Goal: Information Seeking & Learning: Find specific fact

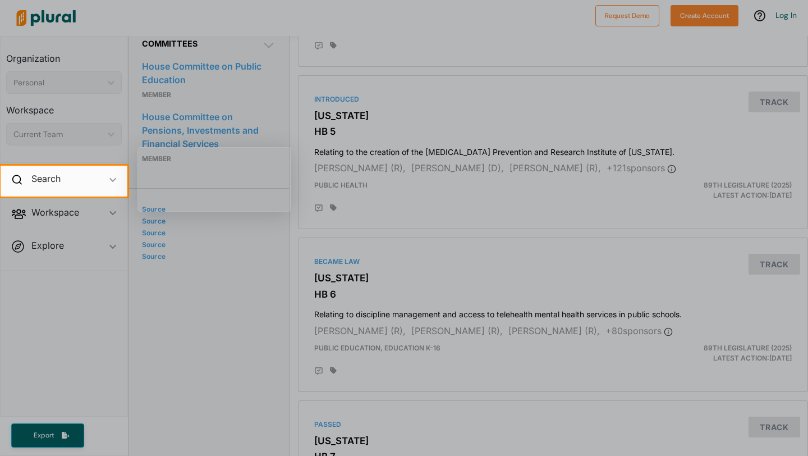
scroll to position [578, 0]
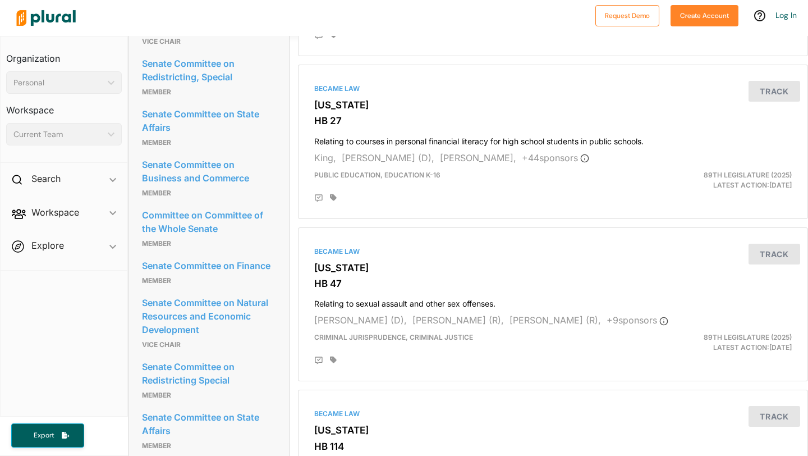
scroll to position [950, 0]
